Goal: Communication & Community: Answer question/provide support

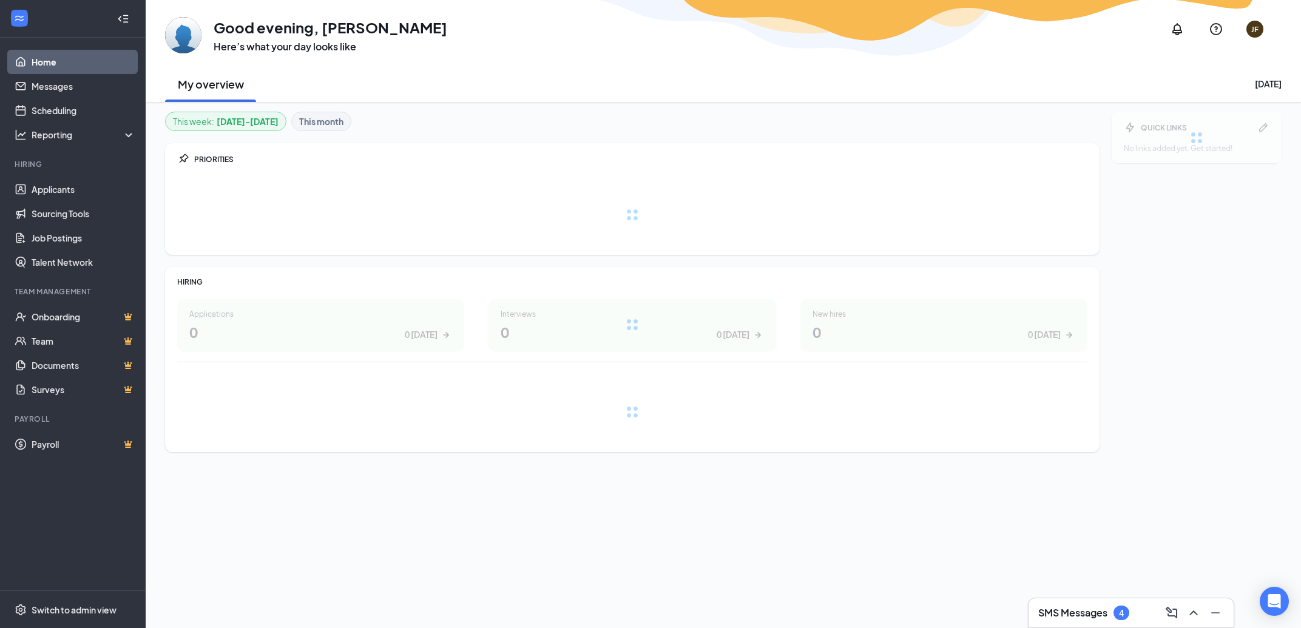
click at [1095, 615] on h3 "SMS Messages" at bounding box center [1072, 612] width 69 height 13
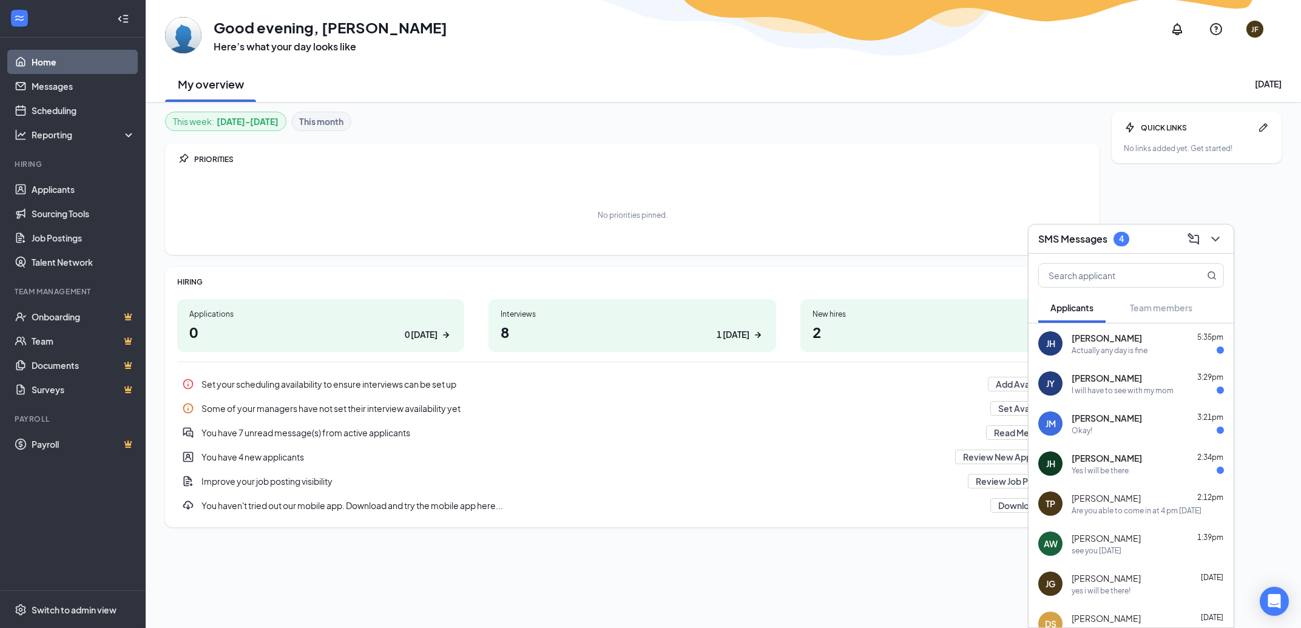
click at [1136, 353] on div "Actually any day is fine" at bounding box center [1109, 350] width 76 height 10
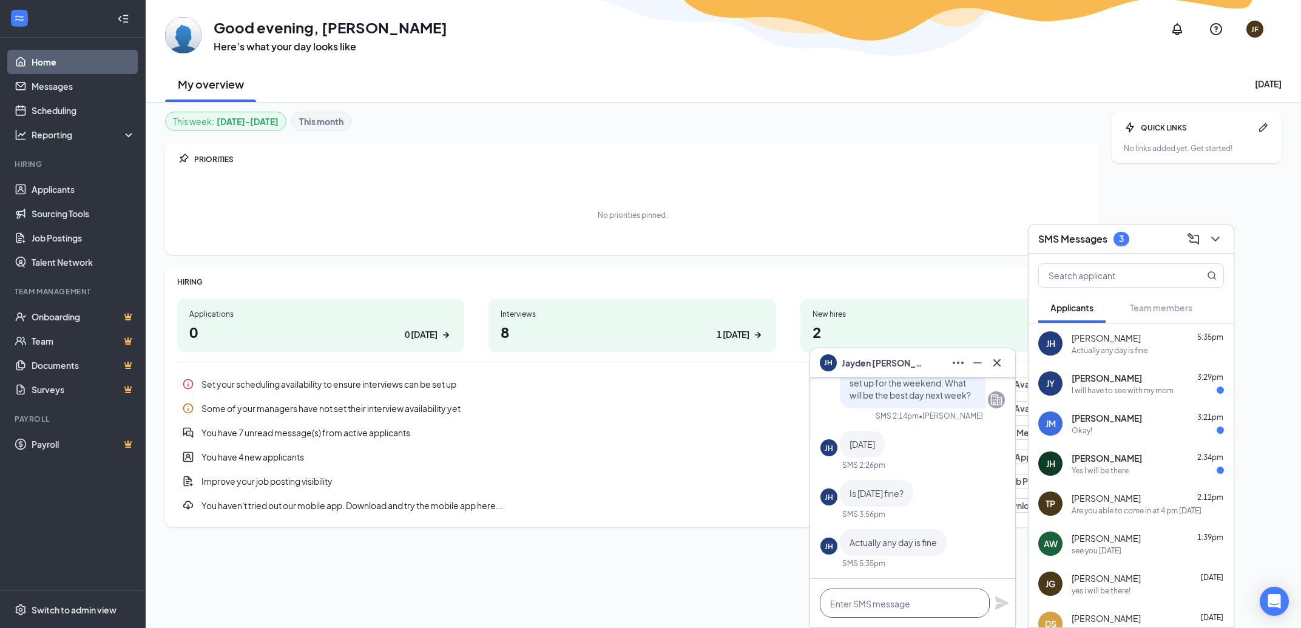
click at [908, 606] on textarea at bounding box center [905, 603] width 170 height 29
type textarea "[DATE] 2pm"
click at [1008, 599] on icon "Plane" at bounding box center [1001, 603] width 15 height 15
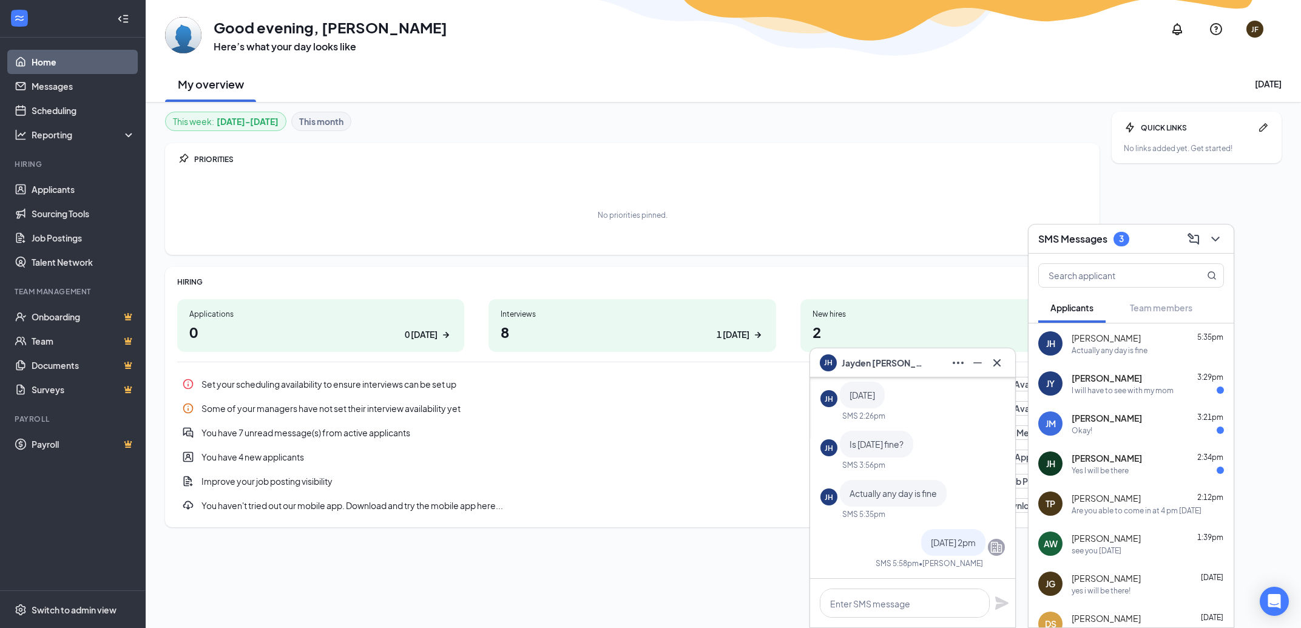
click at [1114, 390] on div "I will have to see with my mom" at bounding box center [1122, 390] width 102 height 10
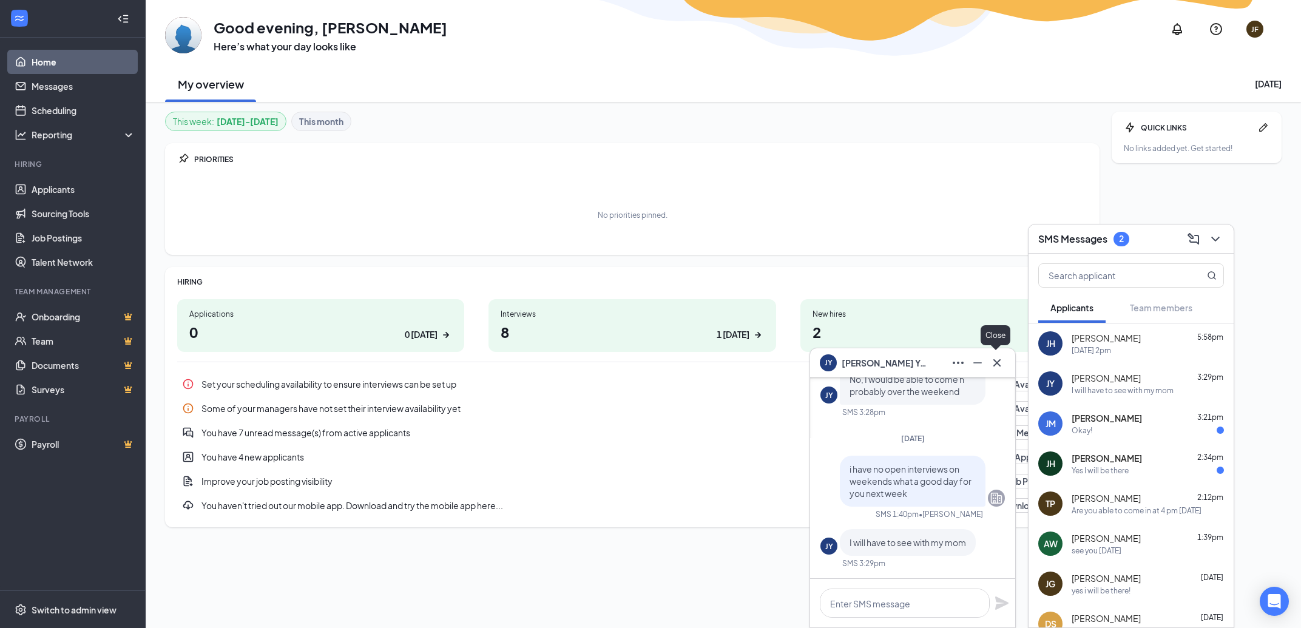
click at [990, 360] on icon "Cross" at bounding box center [997, 363] width 15 height 15
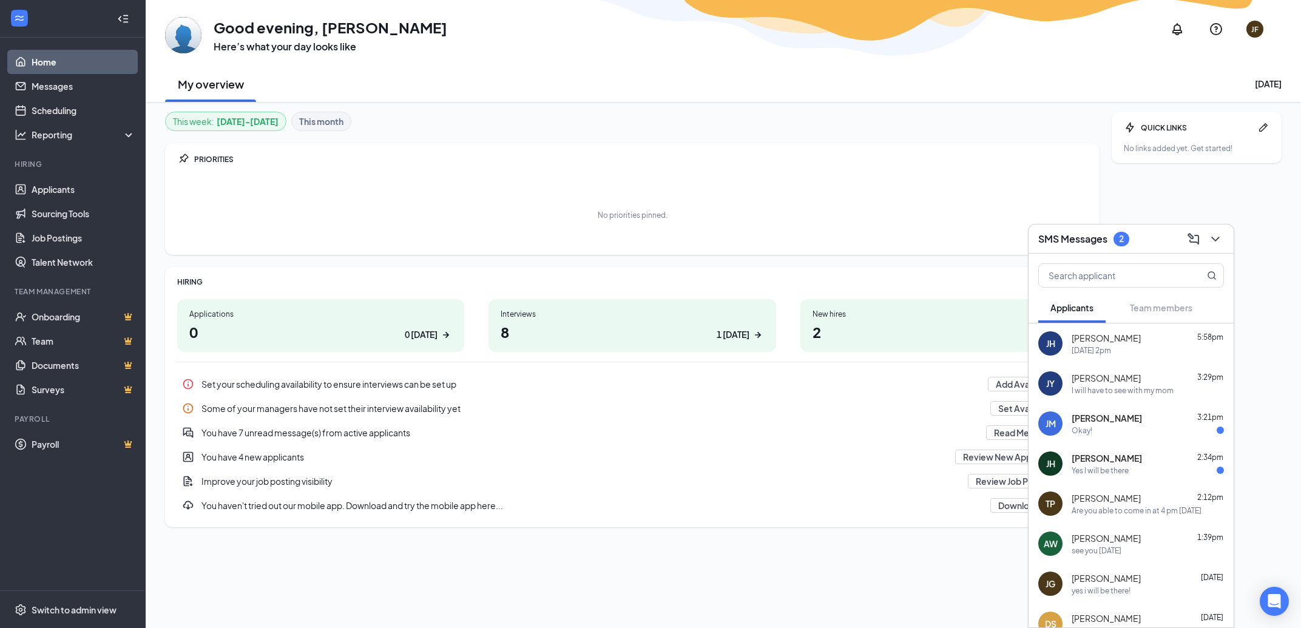
click at [1101, 429] on div "Okay!" at bounding box center [1147, 430] width 152 height 10
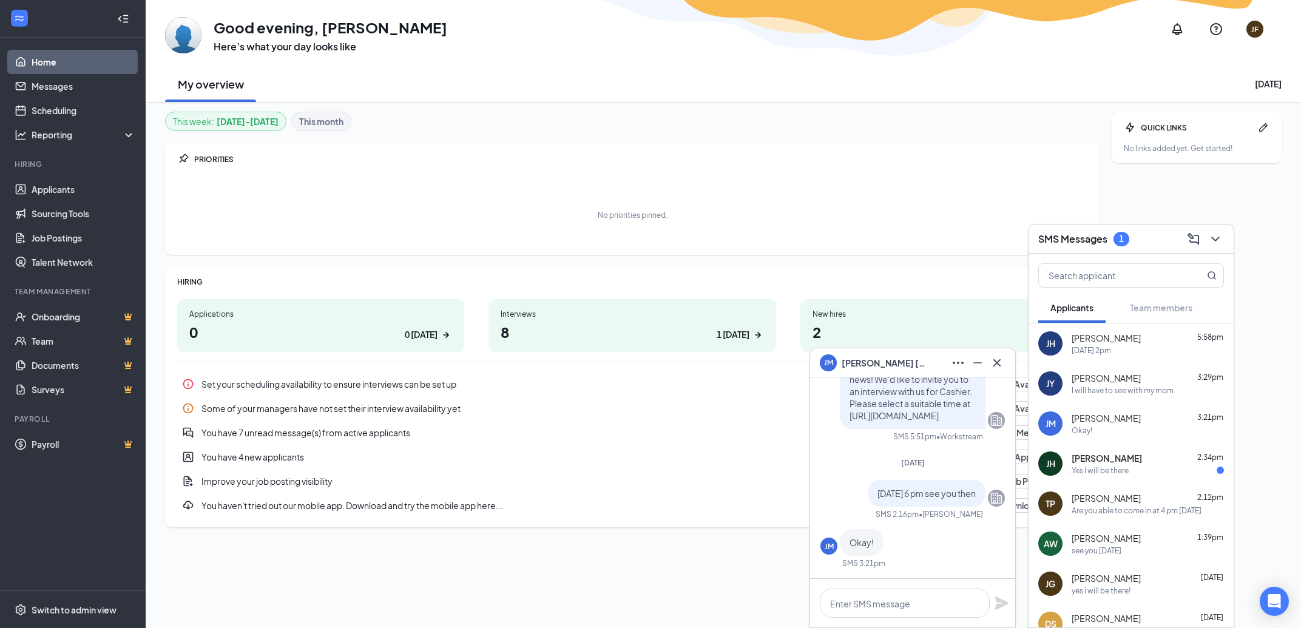
click at [1127, 465] on div "Yes I will be there" at bounding box center [1099, 470] width 57 height 10
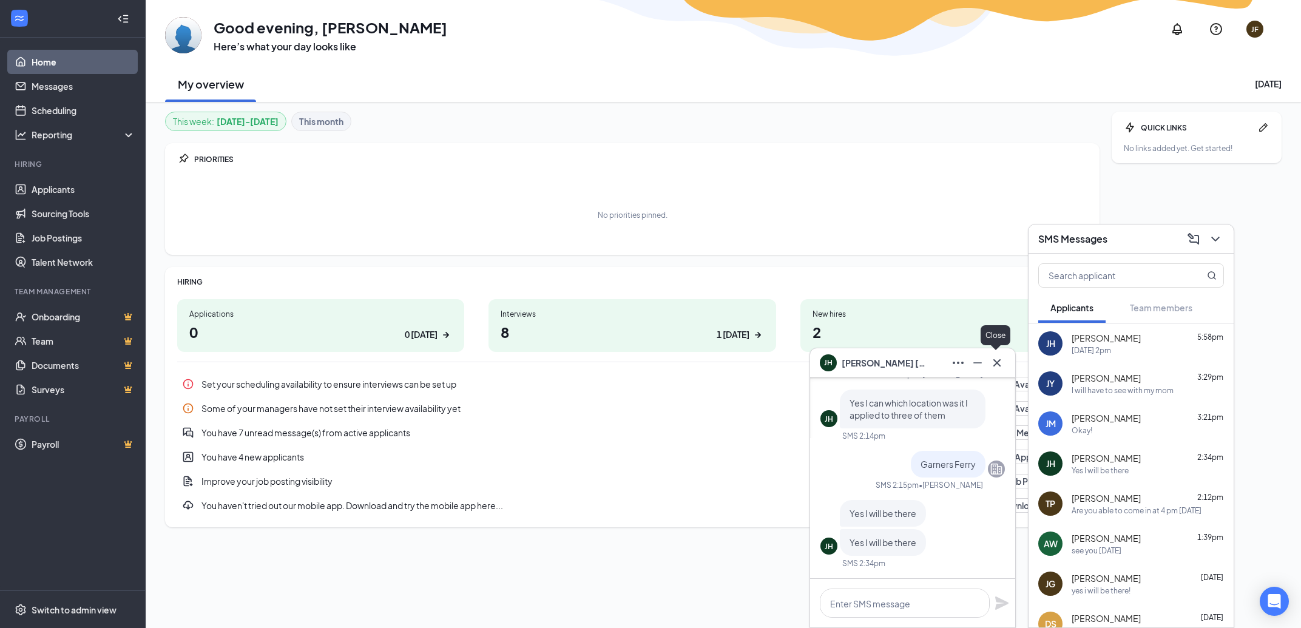
click at [1003, 360] on button at bounding box center [995, 362] width 19 height 19
